Goal: Information Seeking & Learning: Learn about a topic

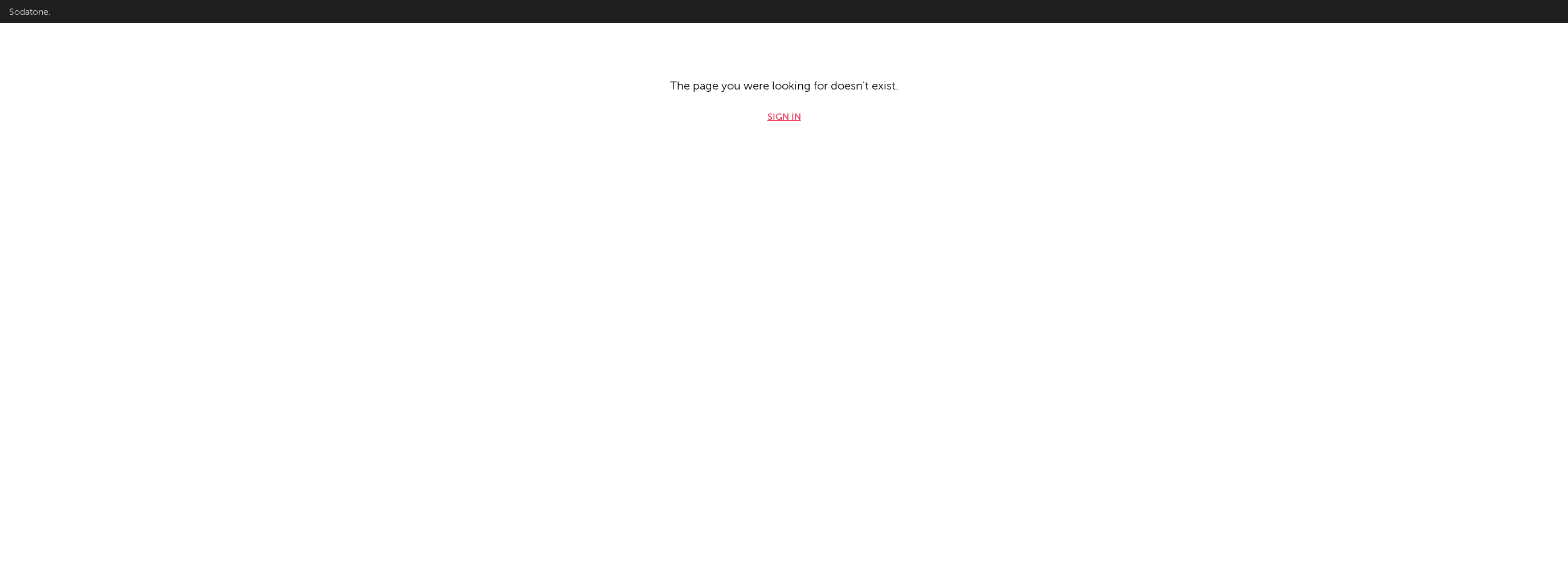
click at [775, 118] on link "Sign in" at bounding box center [784, 117] width 34 height 14
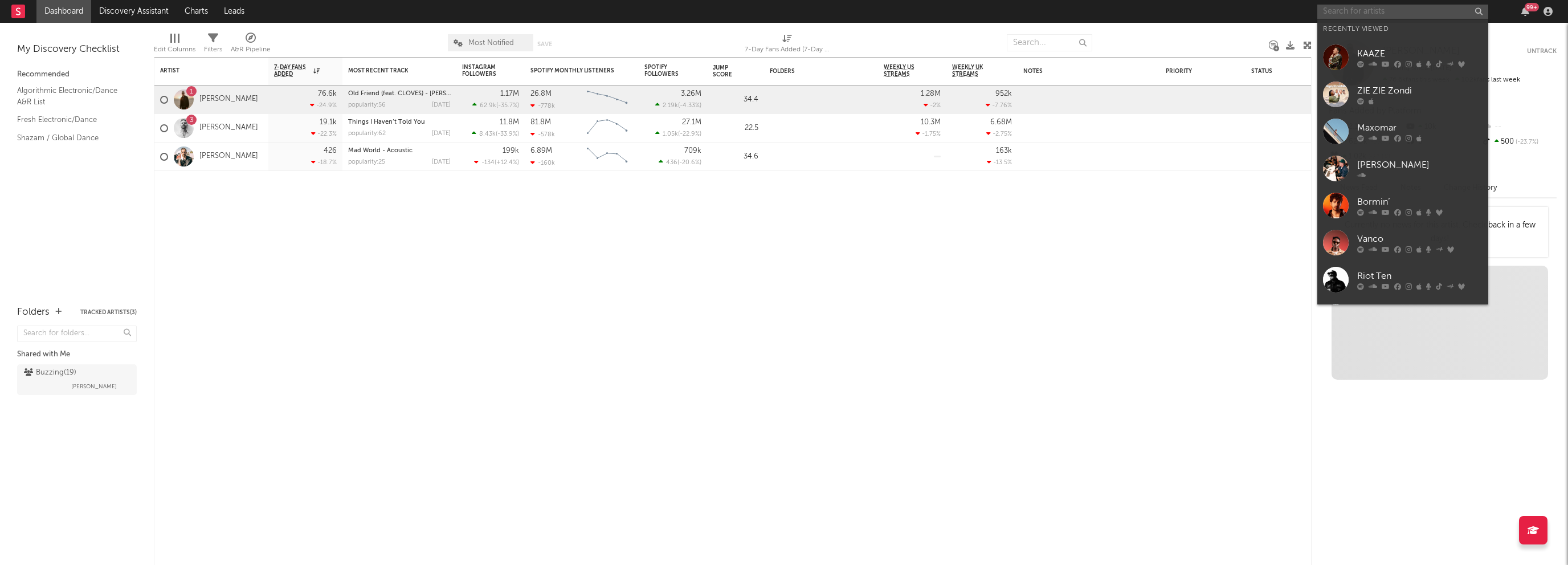
click at [1350, 9] on input "text" at bounding box center [1403, 12] width 171 height 14
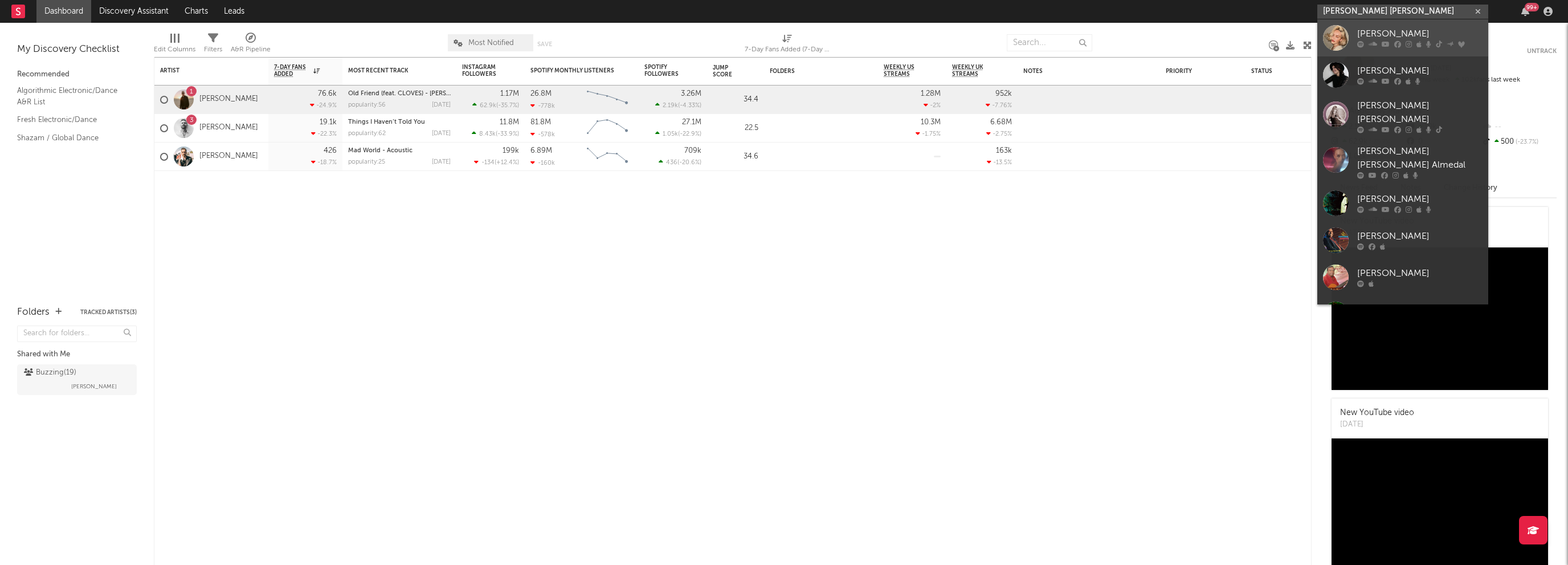
type input "anne marie"
click at [1375, 33] on div "Anne-Marie" at bounding box center [1420, 34] width 126 height 14
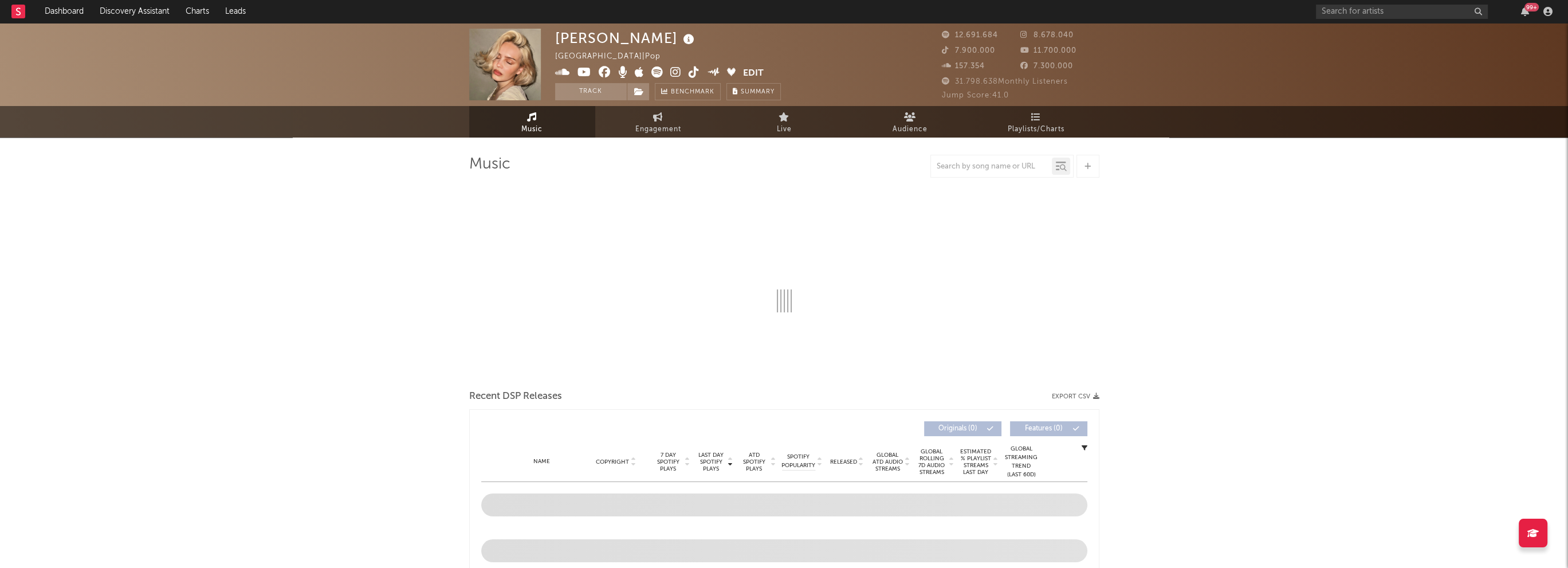
select select "6m"
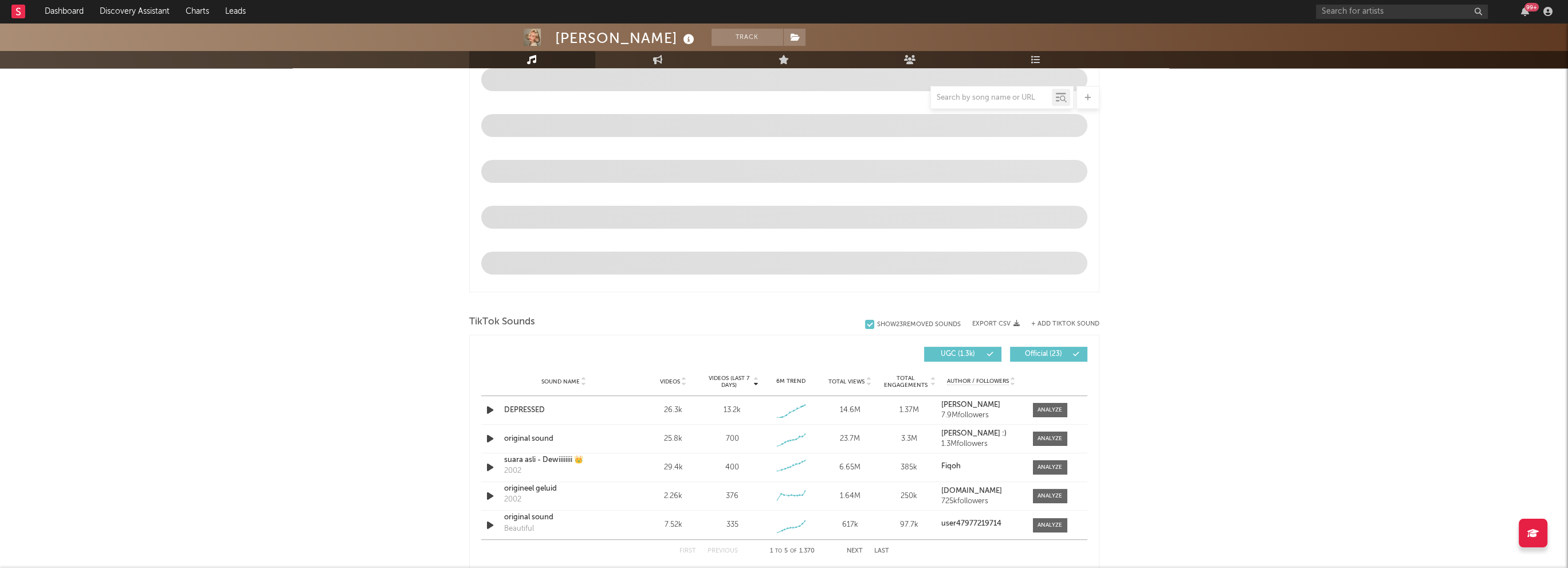
scroll to position [573, 0]
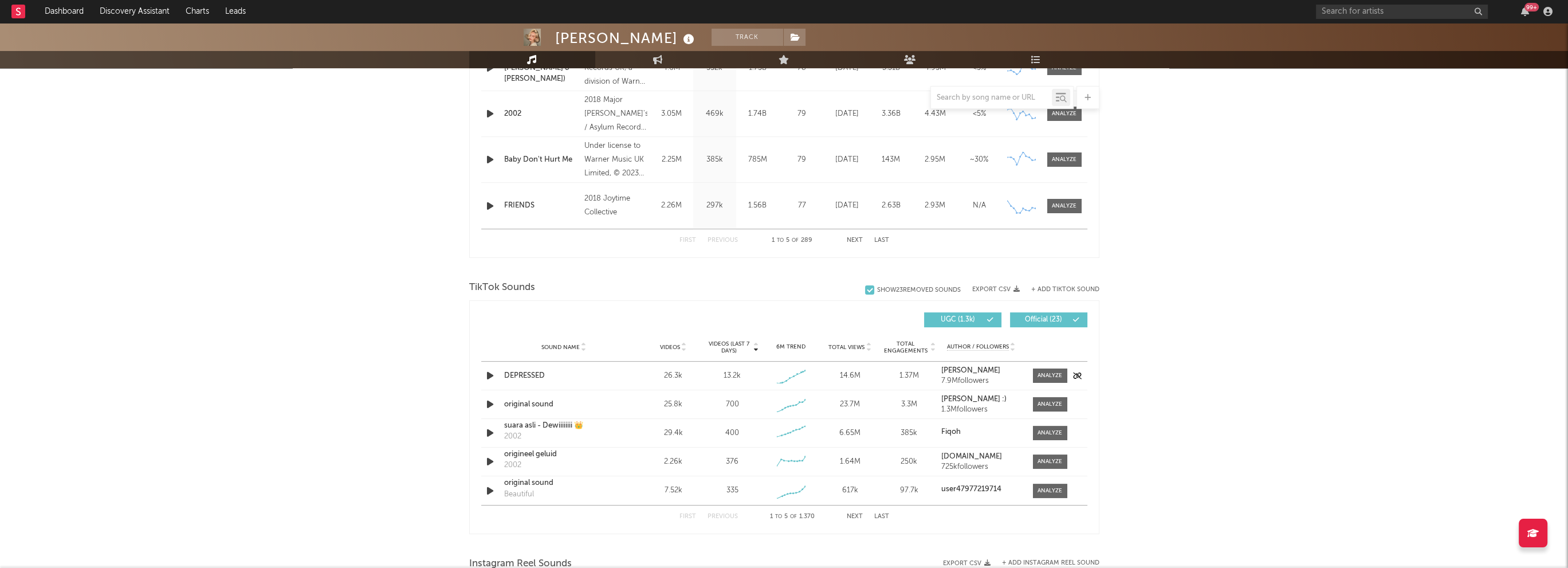
click at [488, 372] on icon "button" at bounding box center [490, 376] width 12 height 14
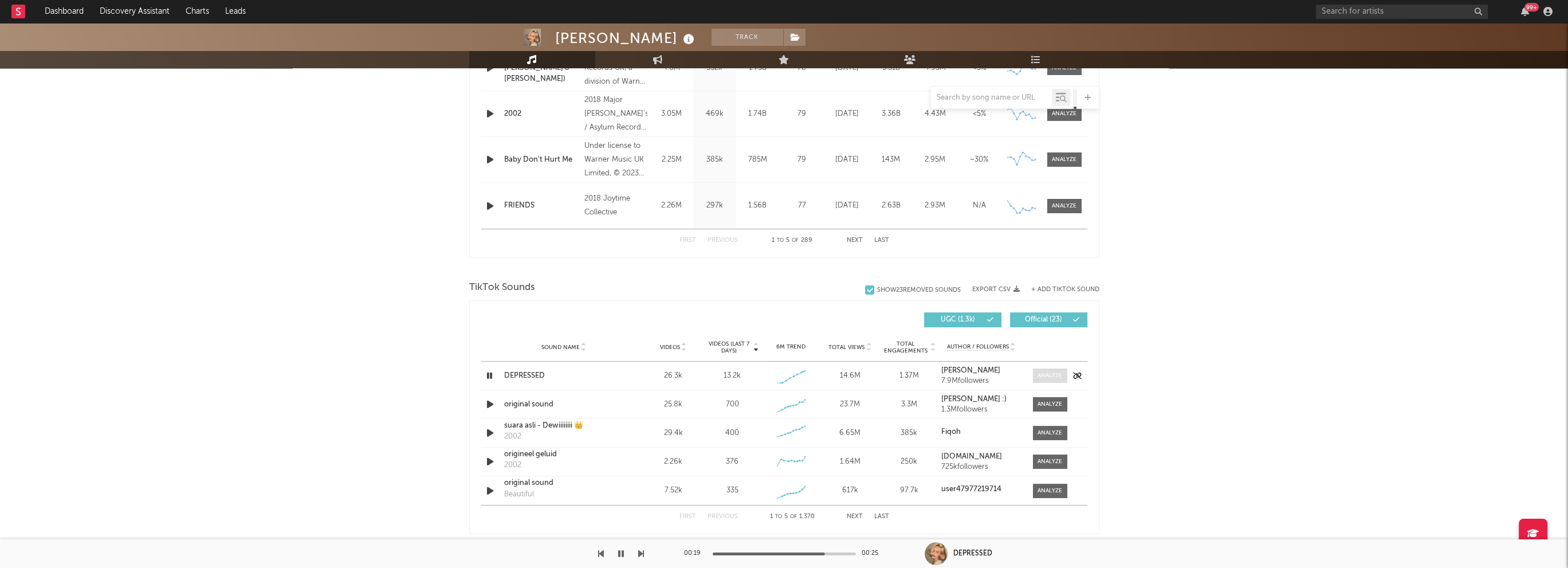
click at [1048, 372] on div at bounding box center [1049, 375] width 25 height 9
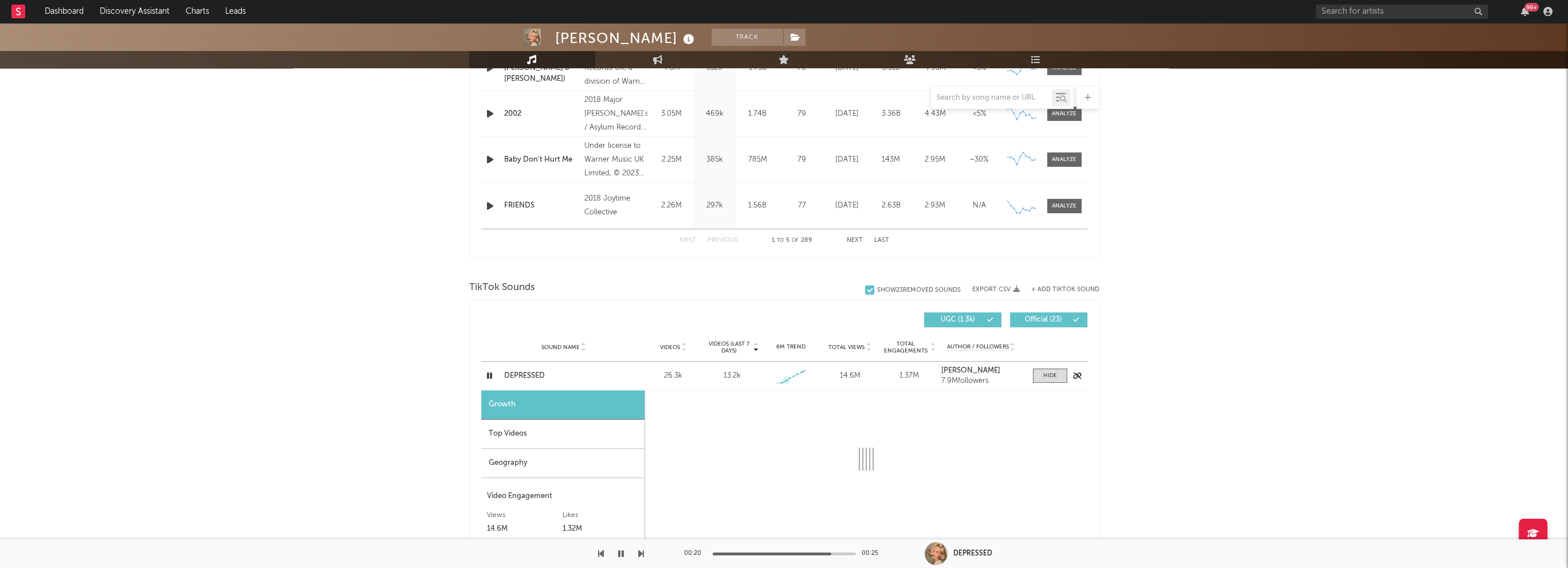
select select "1w"
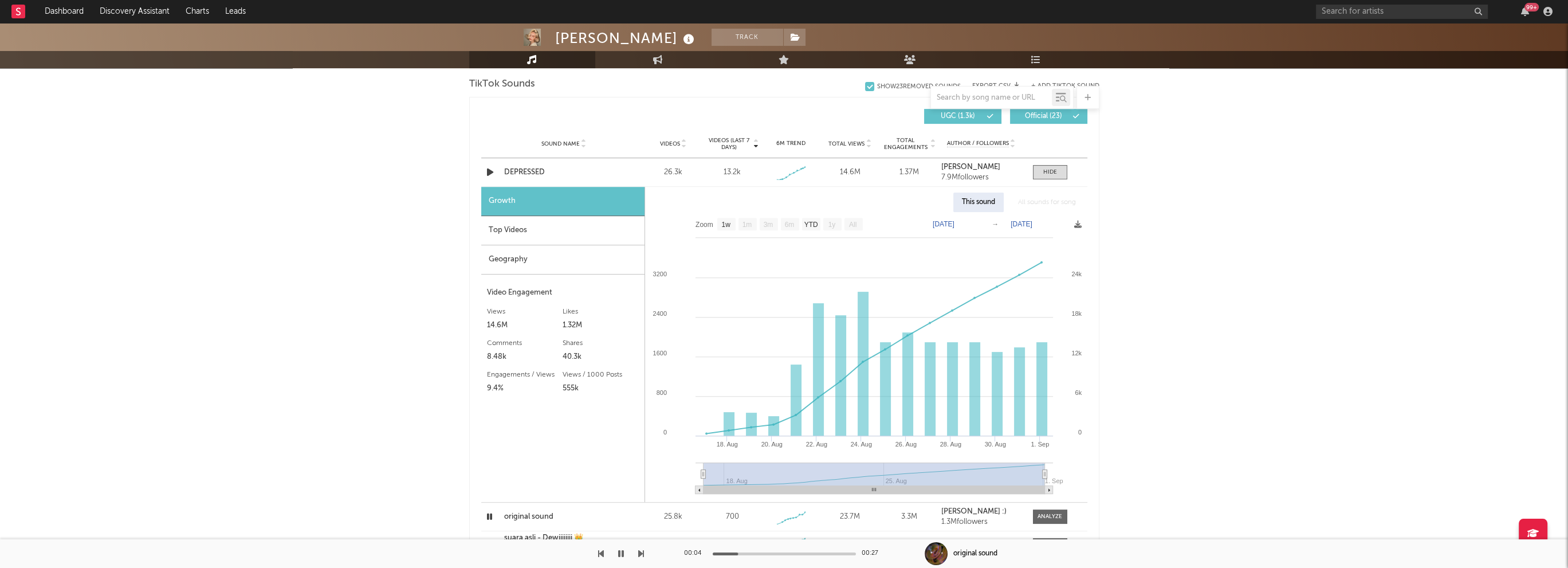
scroll to position [802, 0]
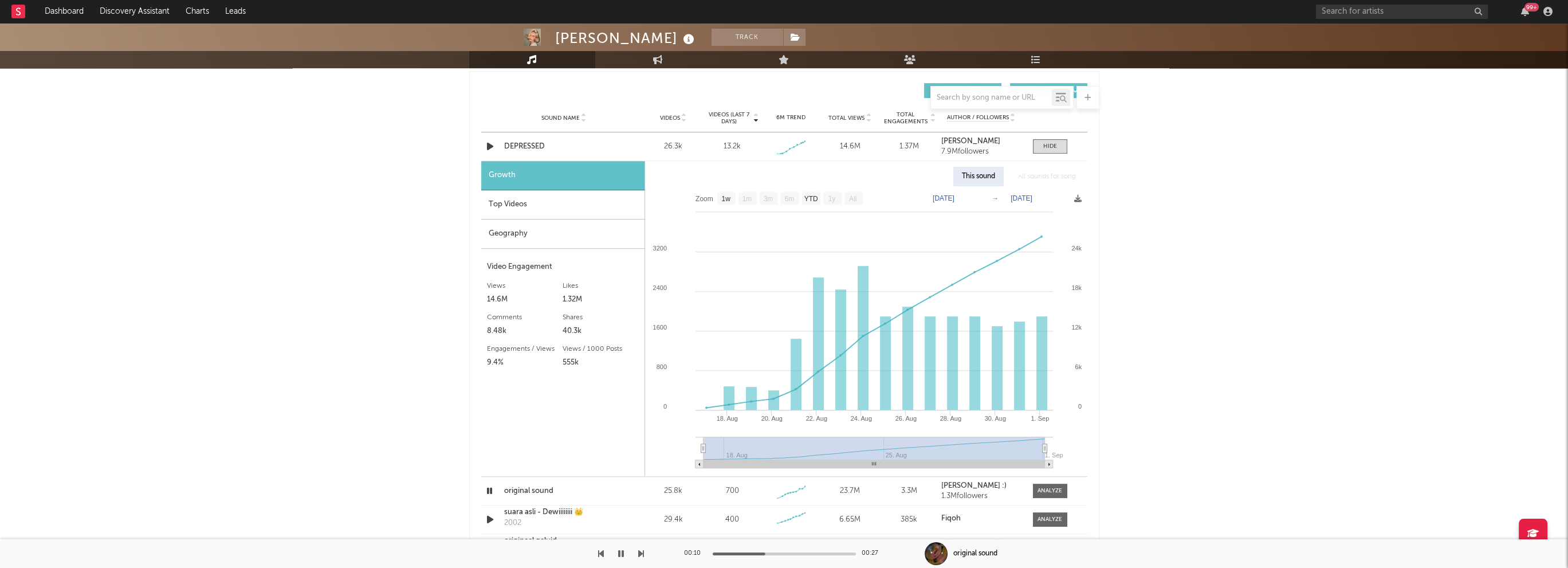
click at [506, 208] on div "Top Videos" at bounding box center [562, 204] width 163 height 29
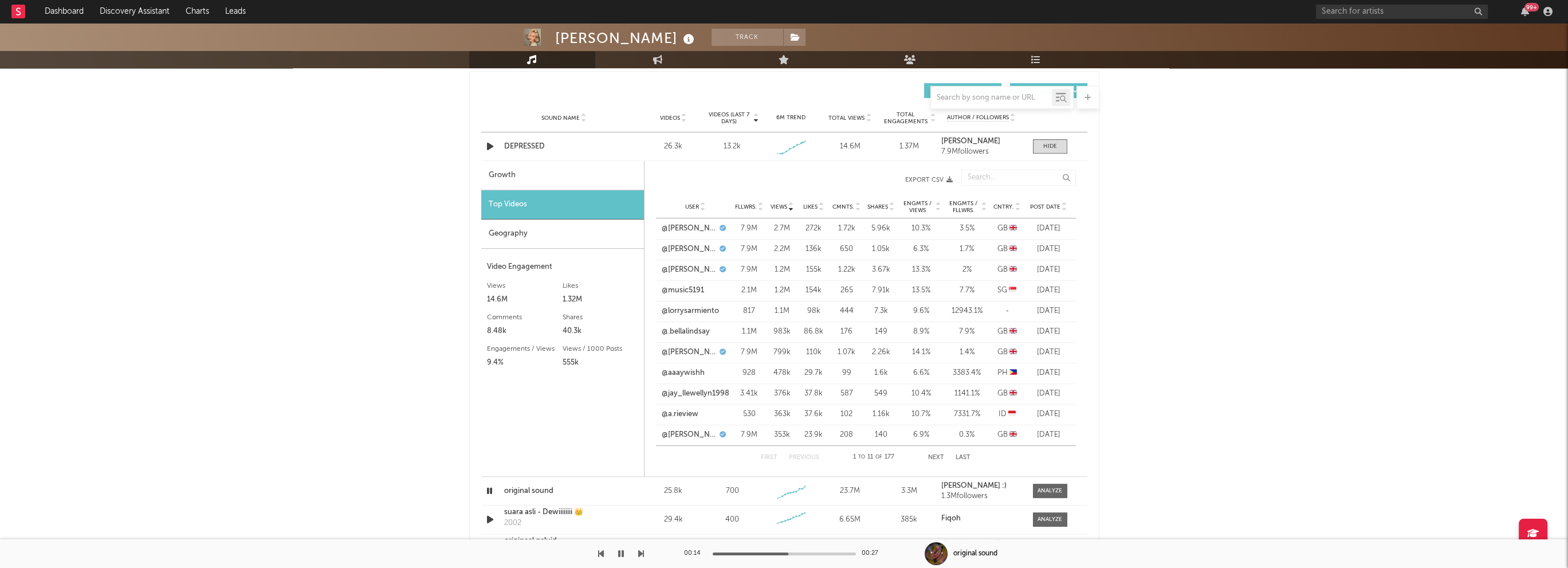
click at [623, 552] on icon "button" at bounding box center [620, 553] width 6 height 9
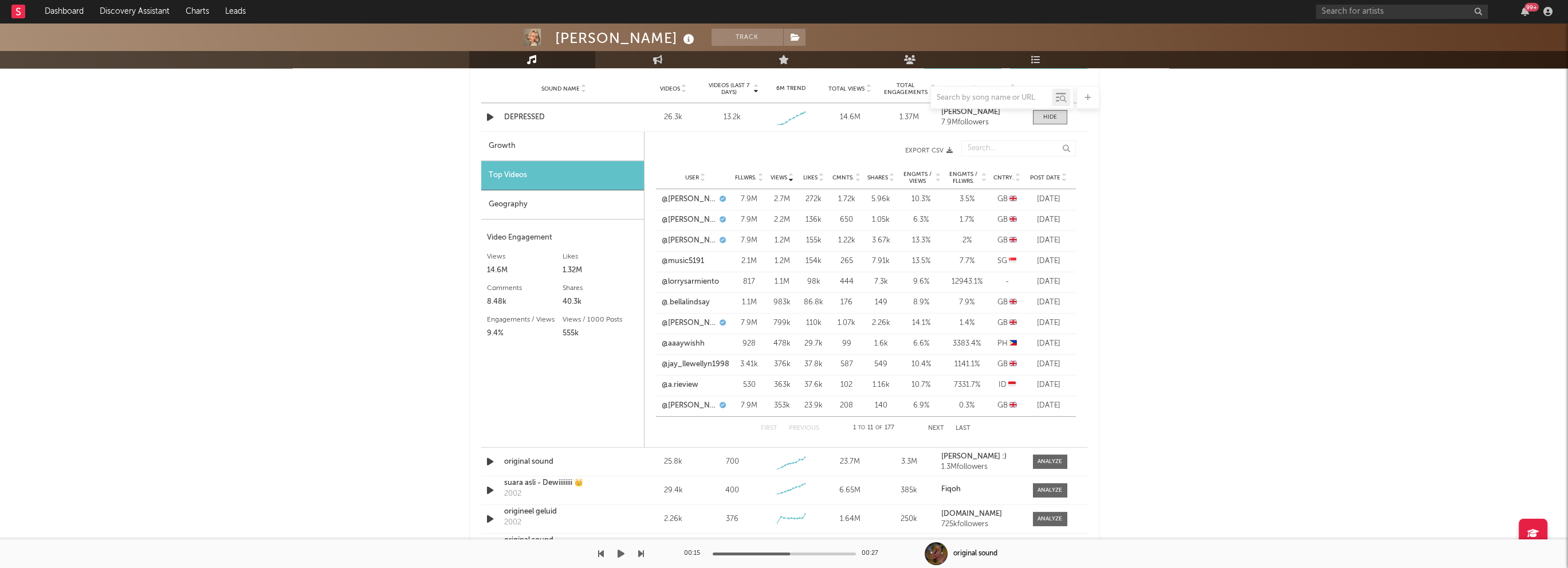
scroll to position [859, 0]
